Goal: Transaction & Acquisition: Purchase product/service

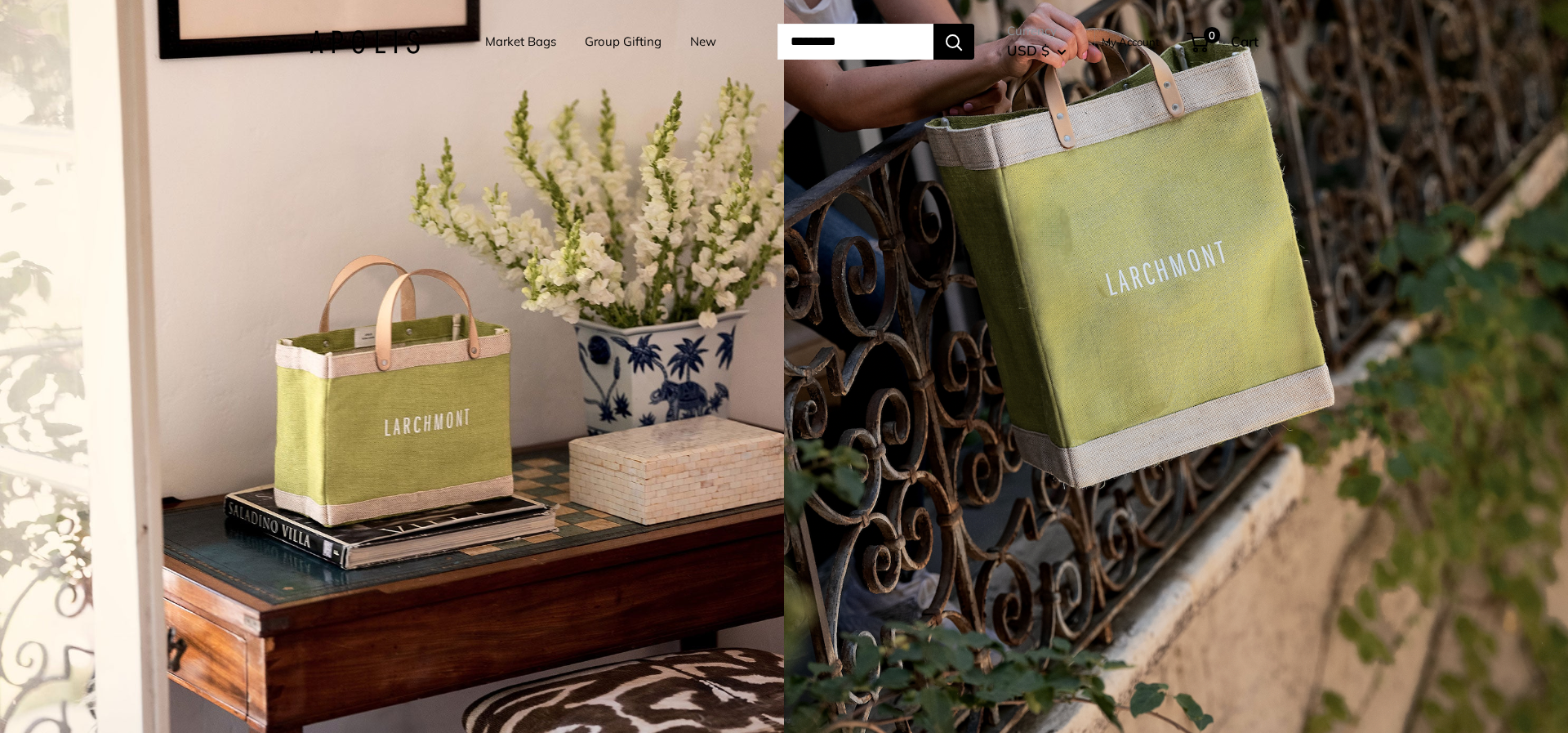
click at [508, 34] on link "Market Bags" at bounding box center [520, 41] width 71 height 23
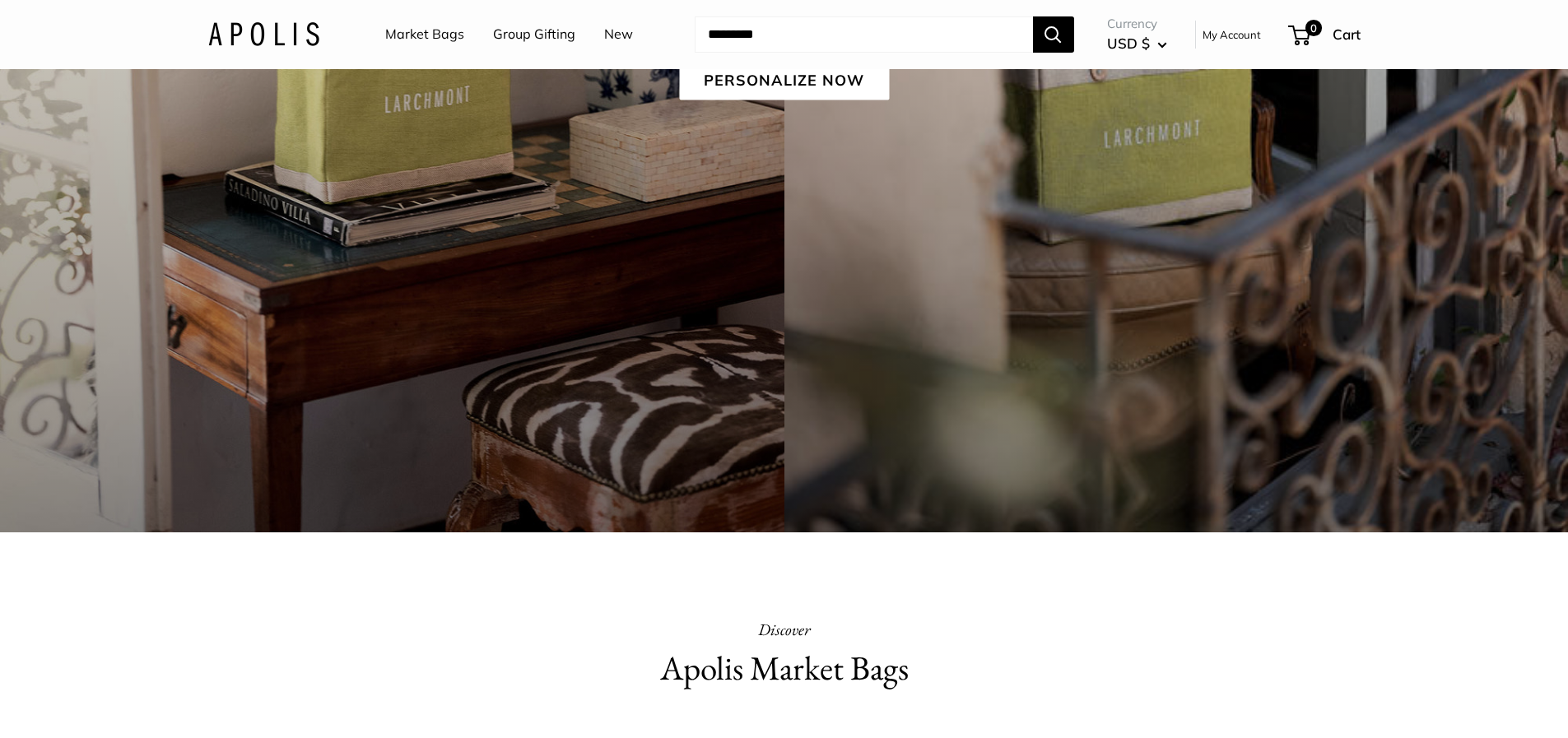
scroll to position [91, 0]
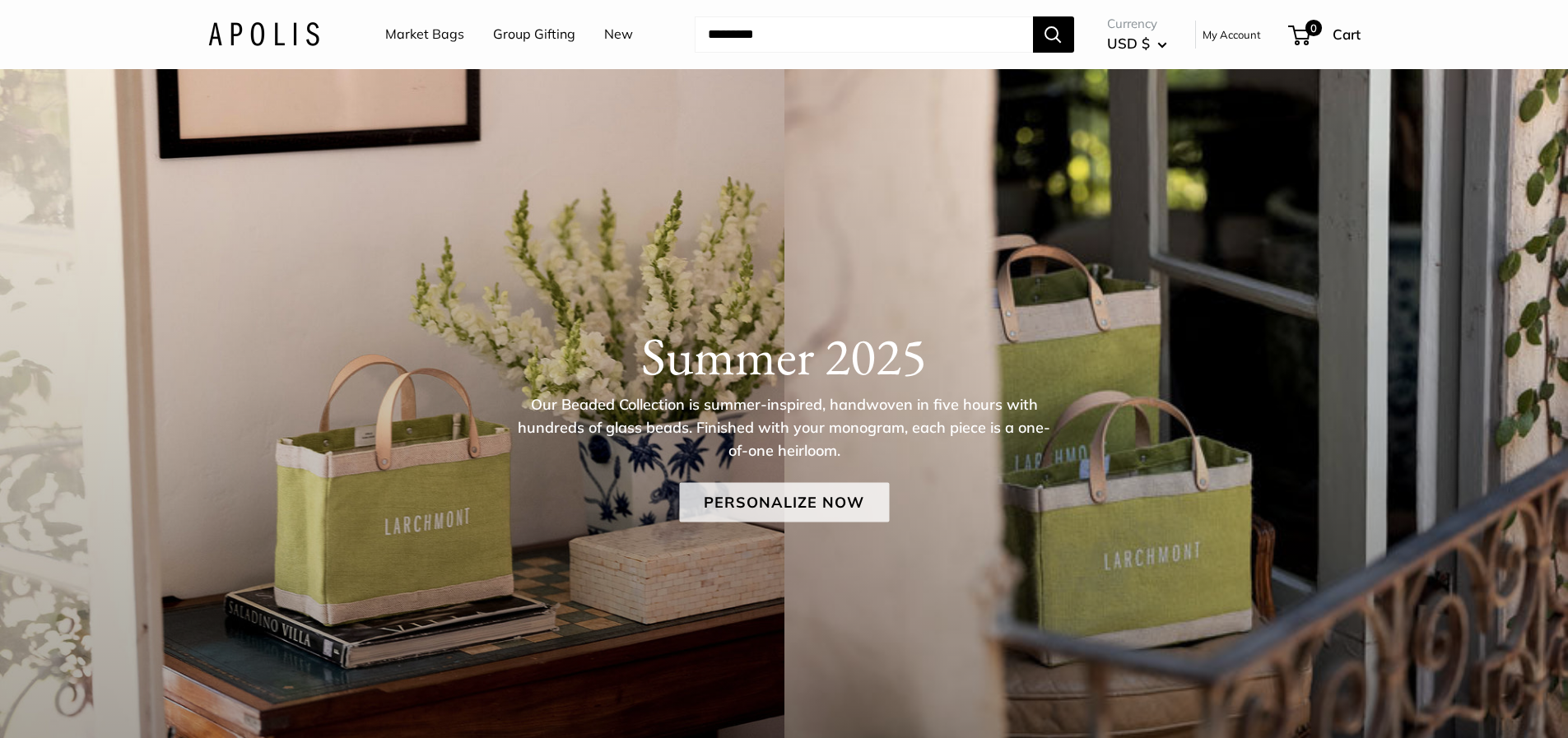
click at [800, 513] on link "Personalize Now" at bounding box center [784, 501] width 210 height 40
